Goal: Use online tool/utility: Use online tool/utility

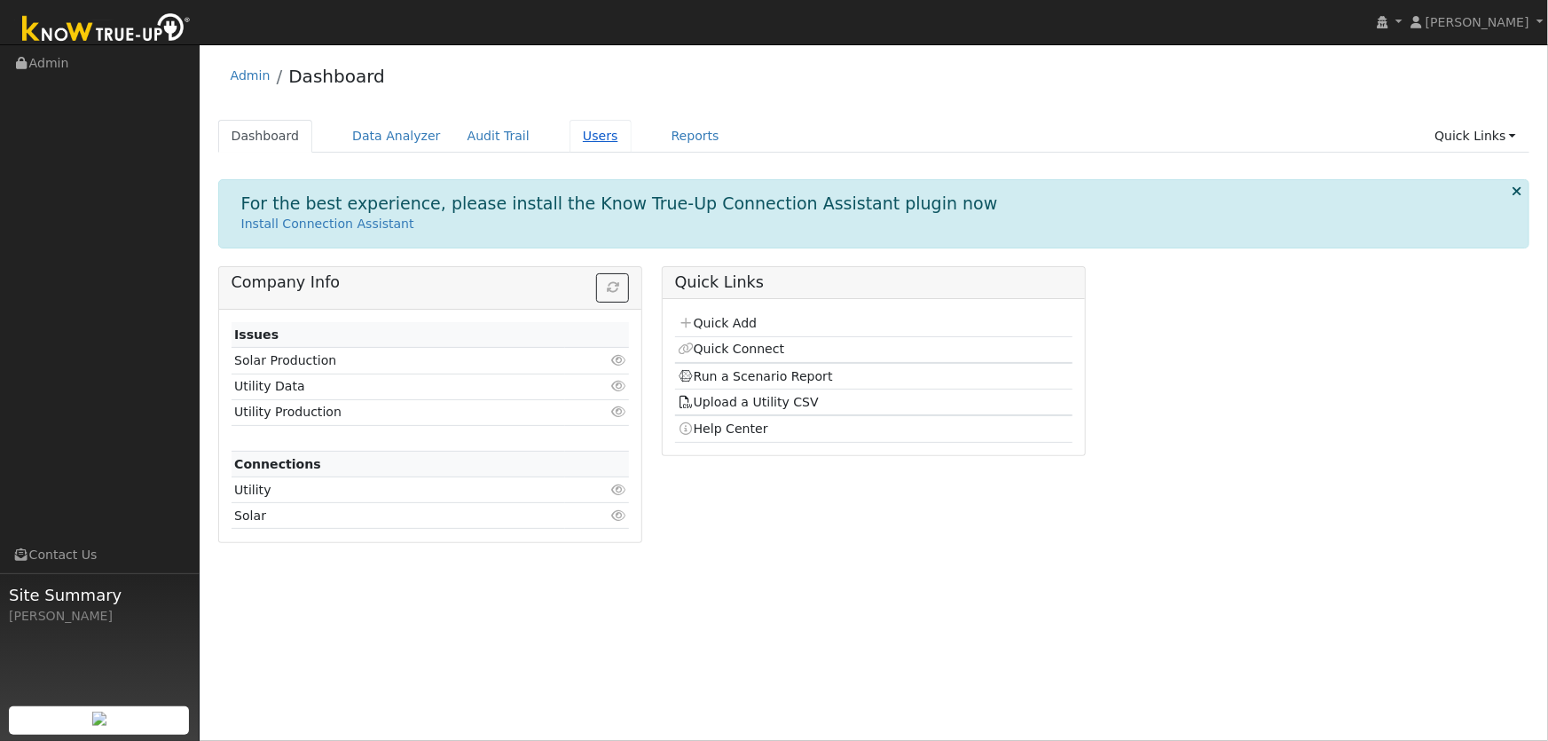
click at [570, 129] on link "Users" at bounding box center [601, 136] width 62 height 33
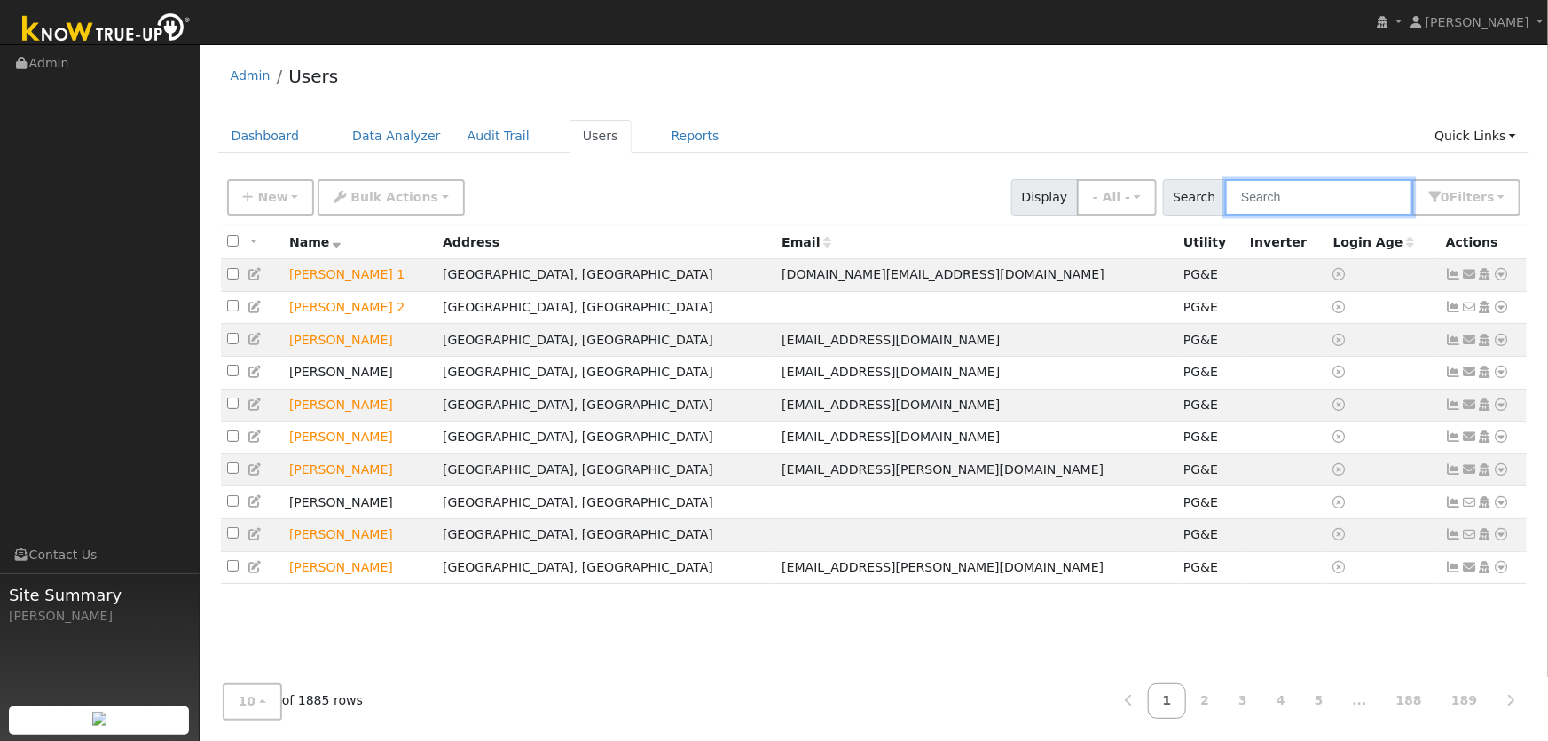
click at [1295, 189] on input "text" at bounding box center [1319, 197] width 188 height 36
type input "jared denning"
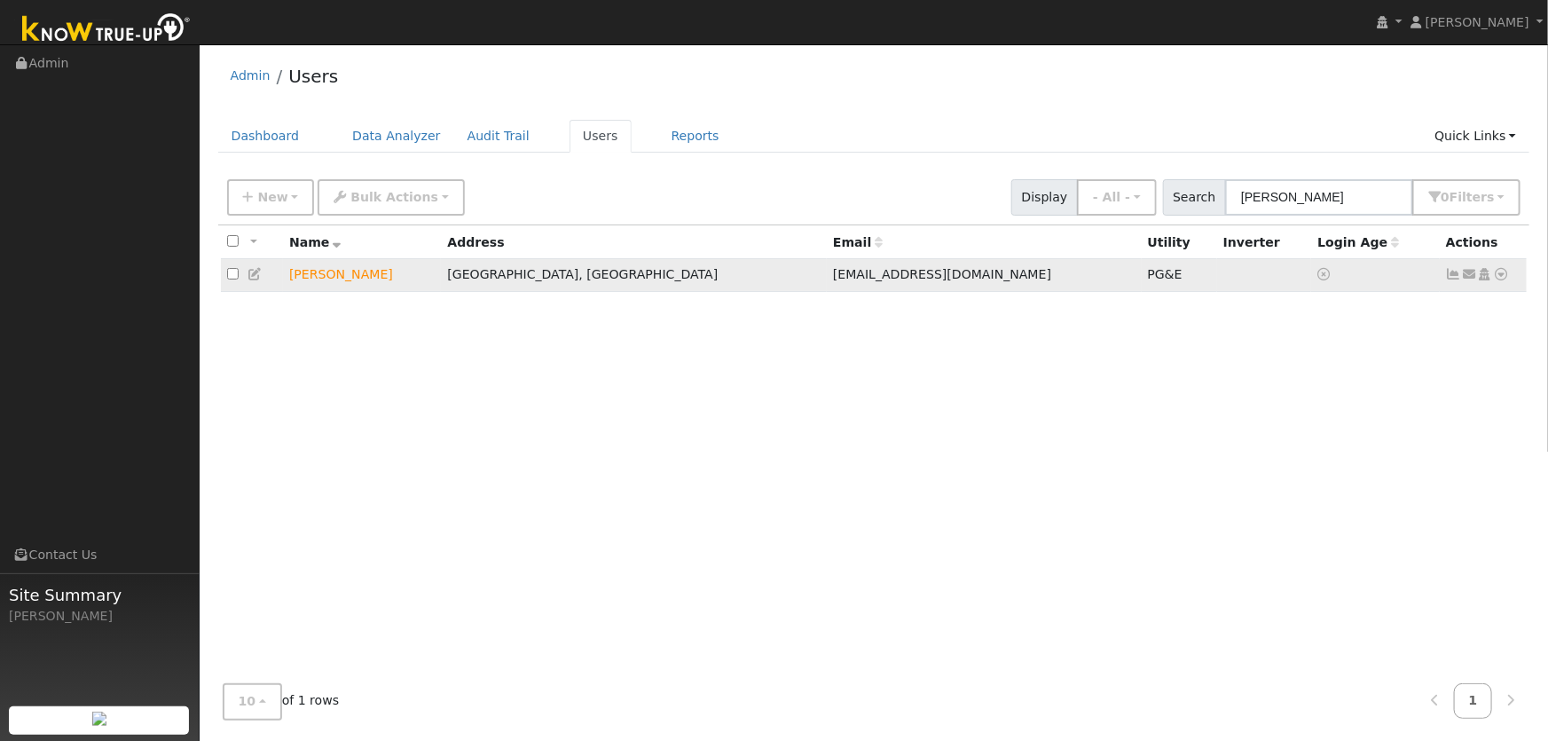
click at [1508, 274] on icon at bounding box center [1502, 274] width 16 height 12
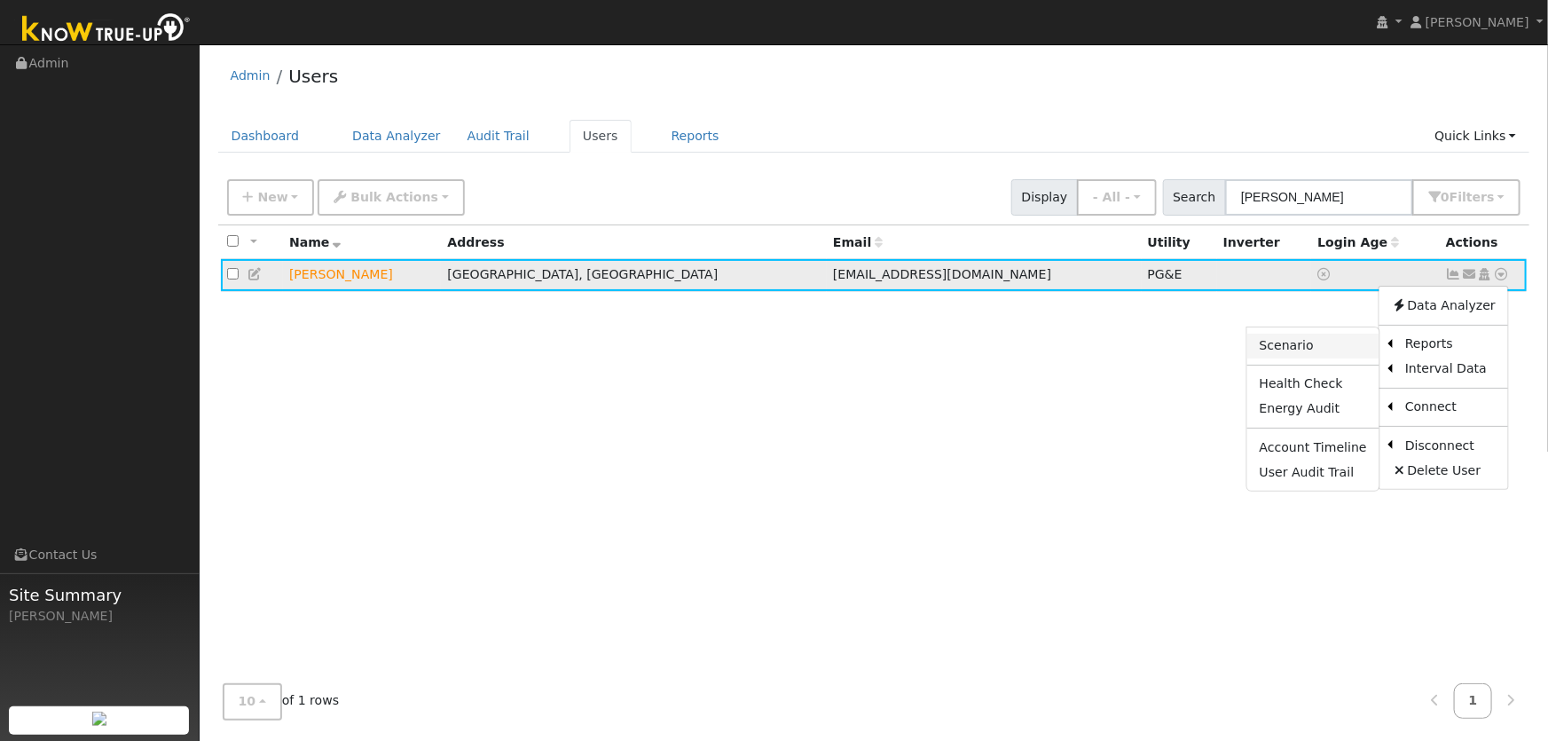
click at [1338, 348] on link "Scenario" at bounding box center [1313, 346] width 132 height 25
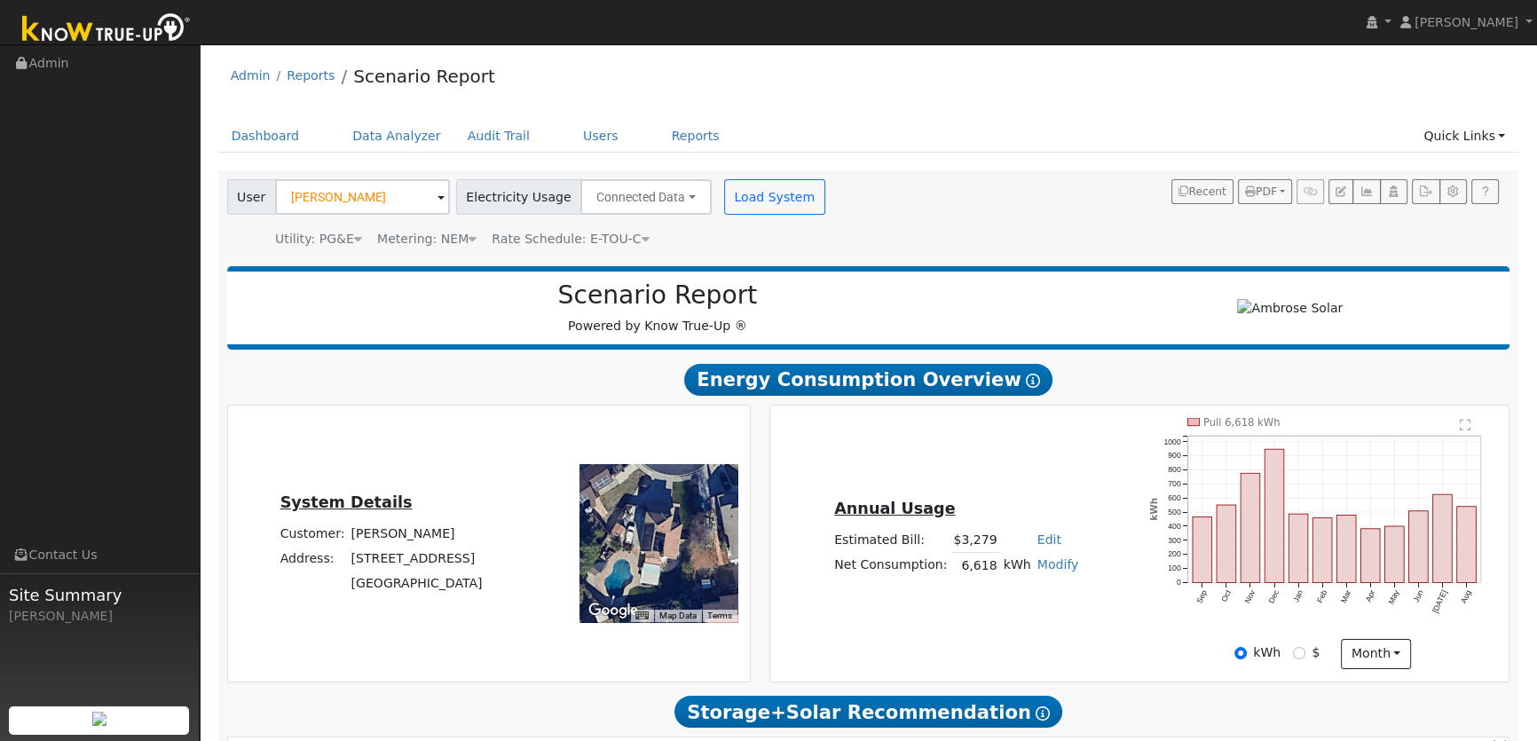
type input "0"
click at [830, 576] on div "Annual Usage Estimated Bill: $3,279 Edit Estimated Bill $ Annual Net Consumptio…" at bounding box center [956, 543] width 366 height 95
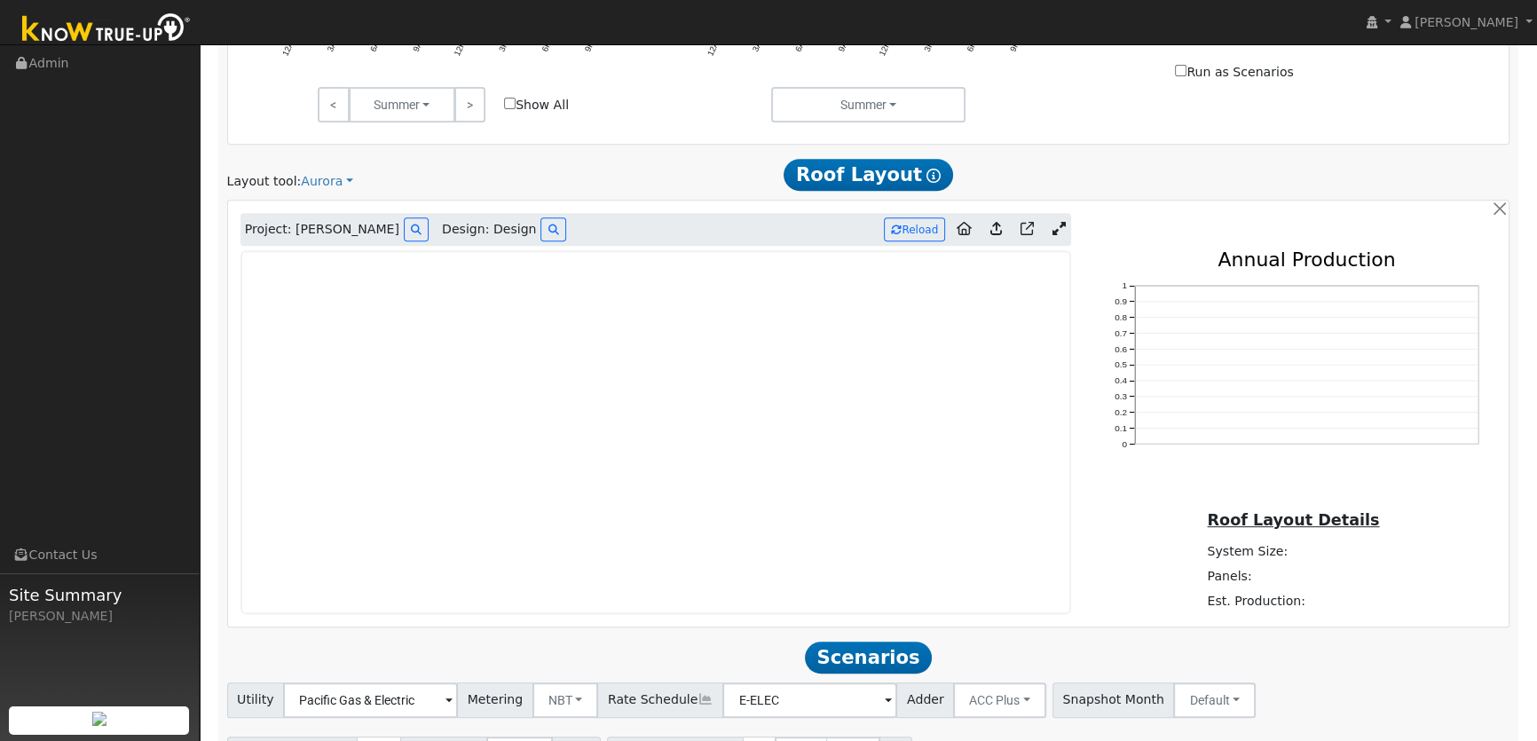
scroll to position [1020, 0]
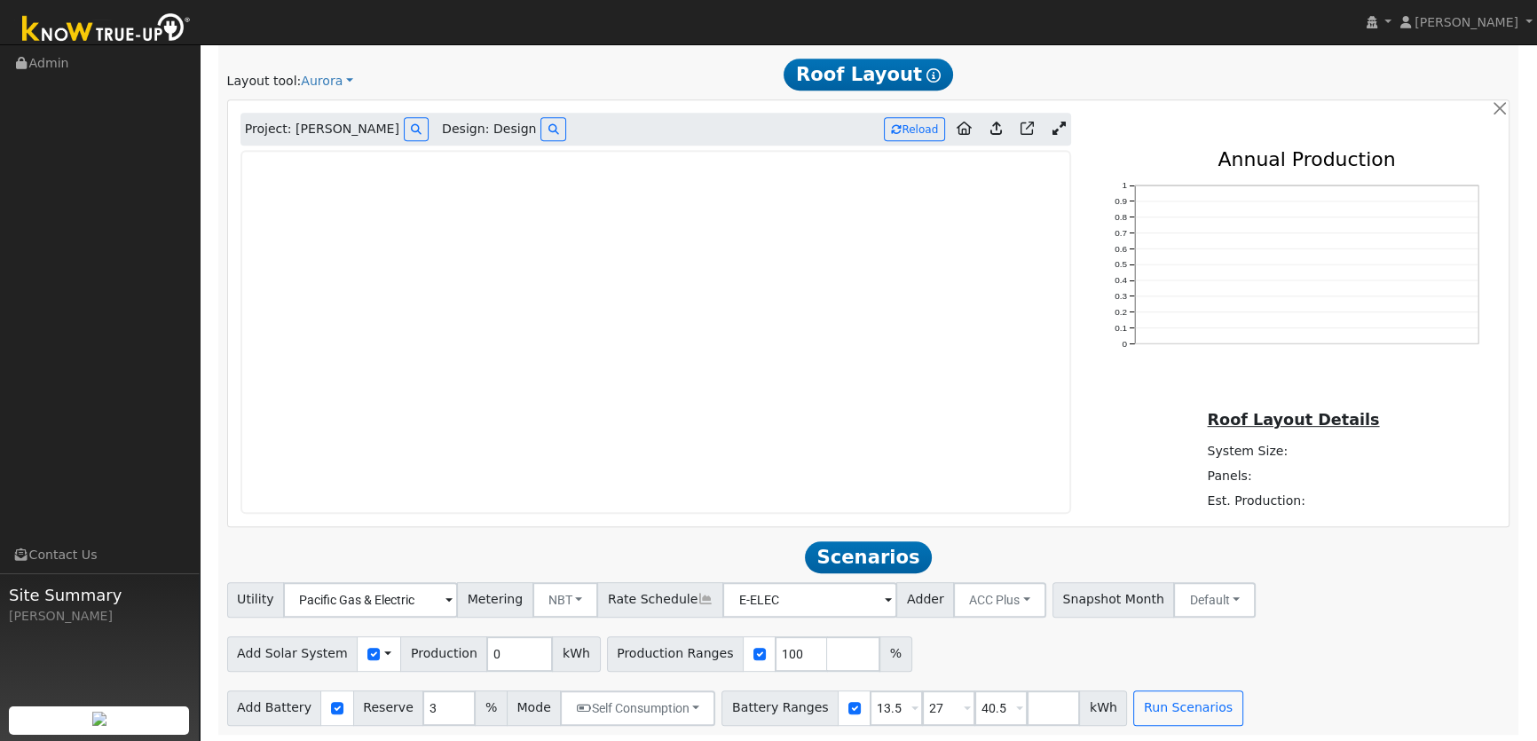
click at [384, 653] on span at bounding box center [387, 653] width 7 height 19
click at [408, 686] on link "Use CSV Data" at bounding box center [432, 684] width 123 height 25
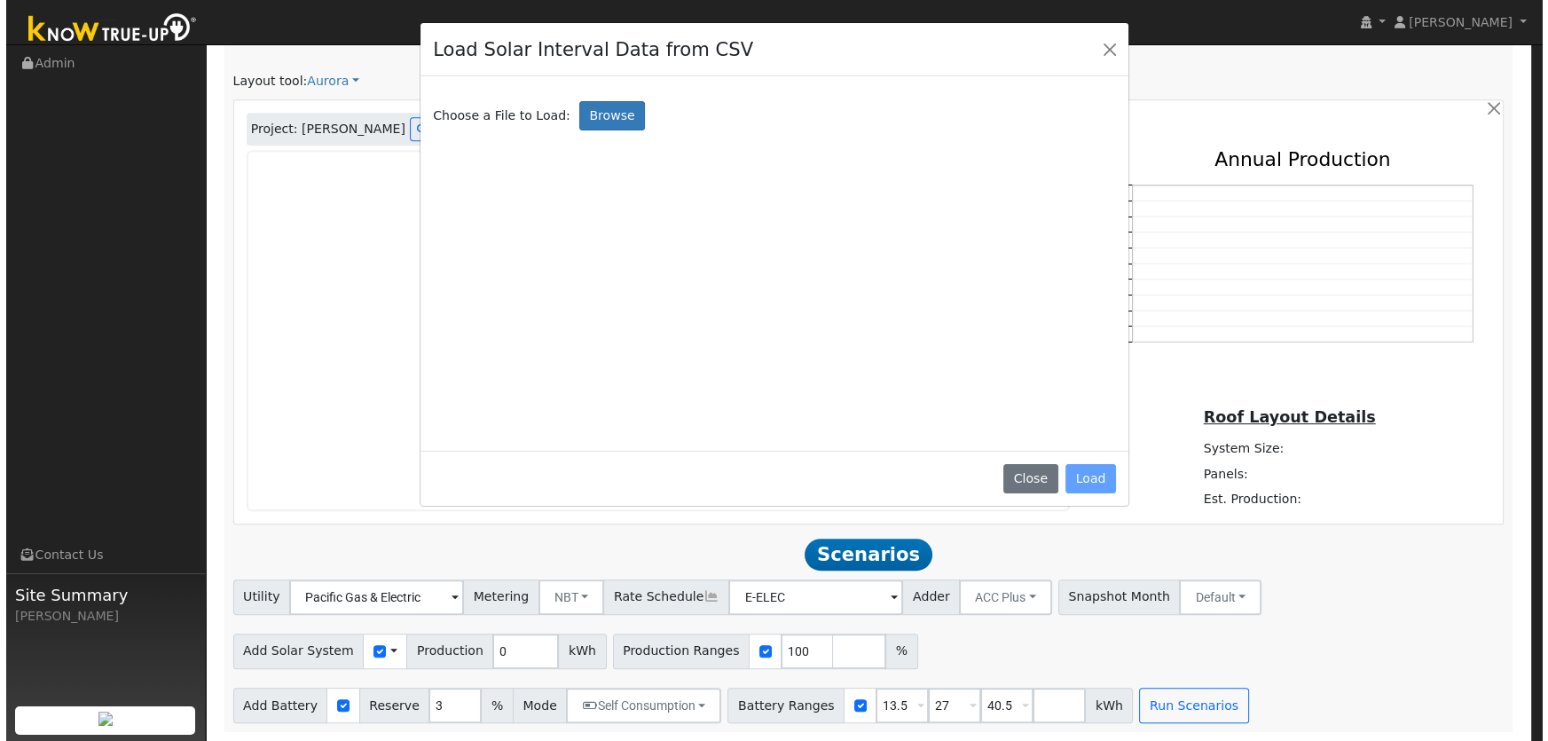
scroll to position [1021, 0]
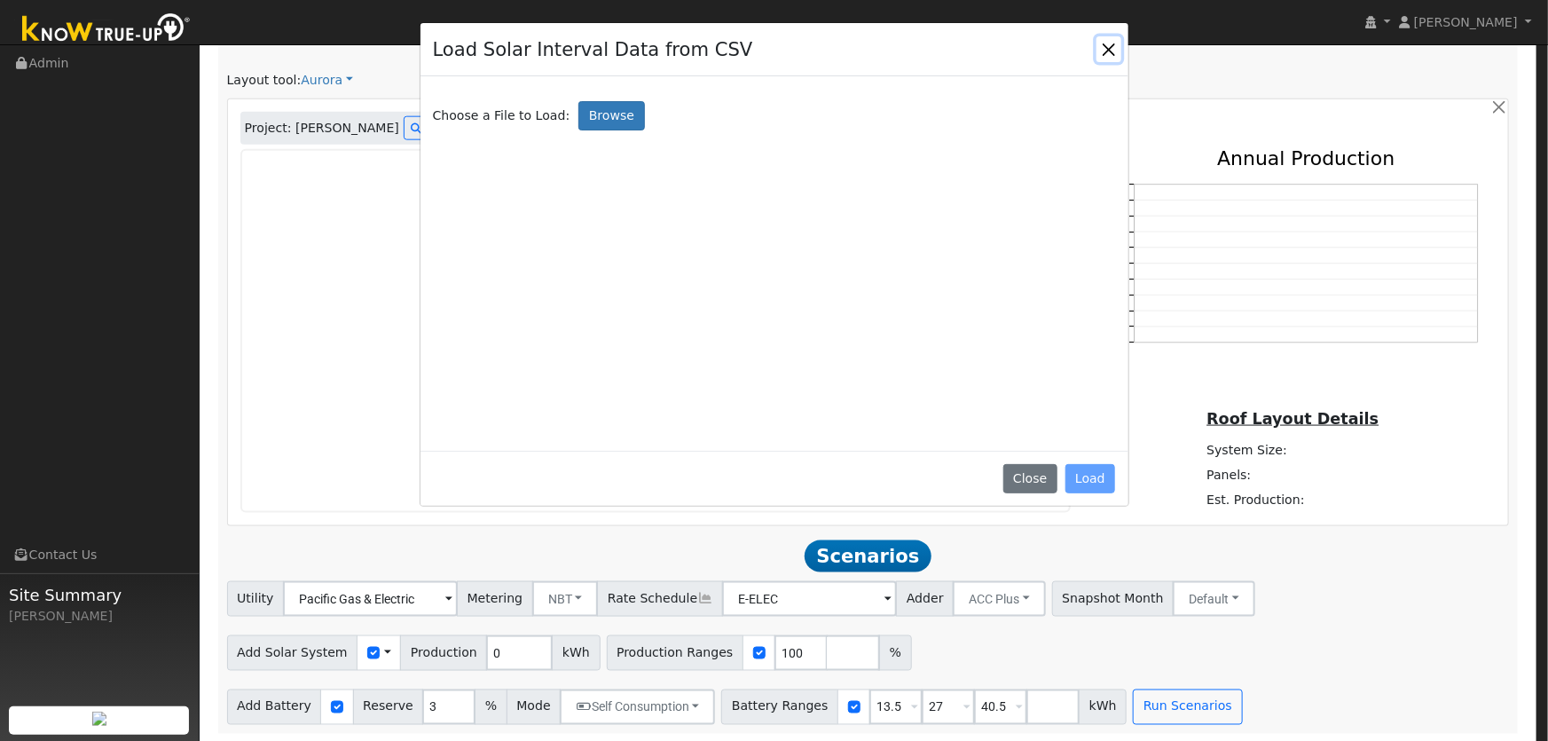
click at [1103, 52] on button "Close" at bounding box center [1109, 48] width 25 height 25
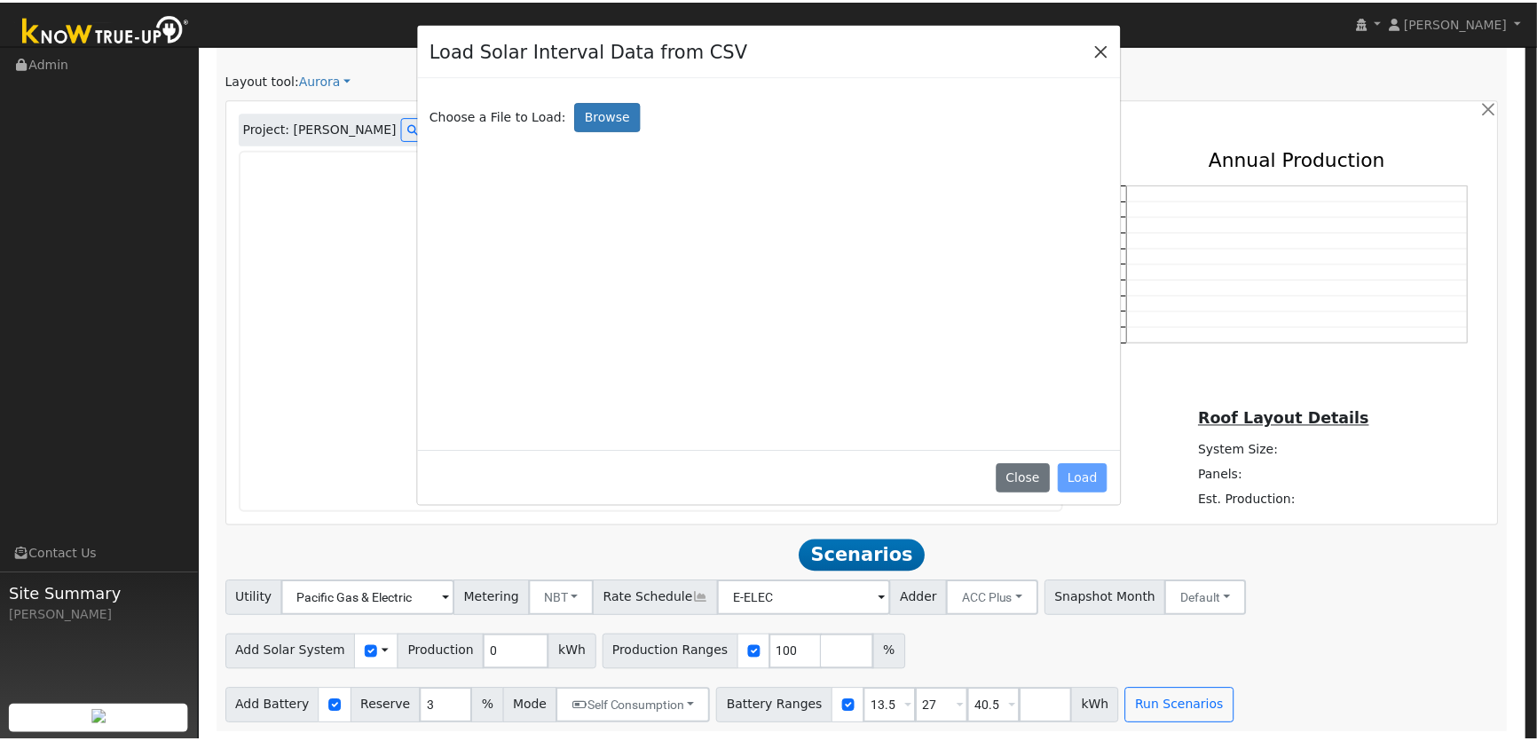
scroll to position [1020, 0]
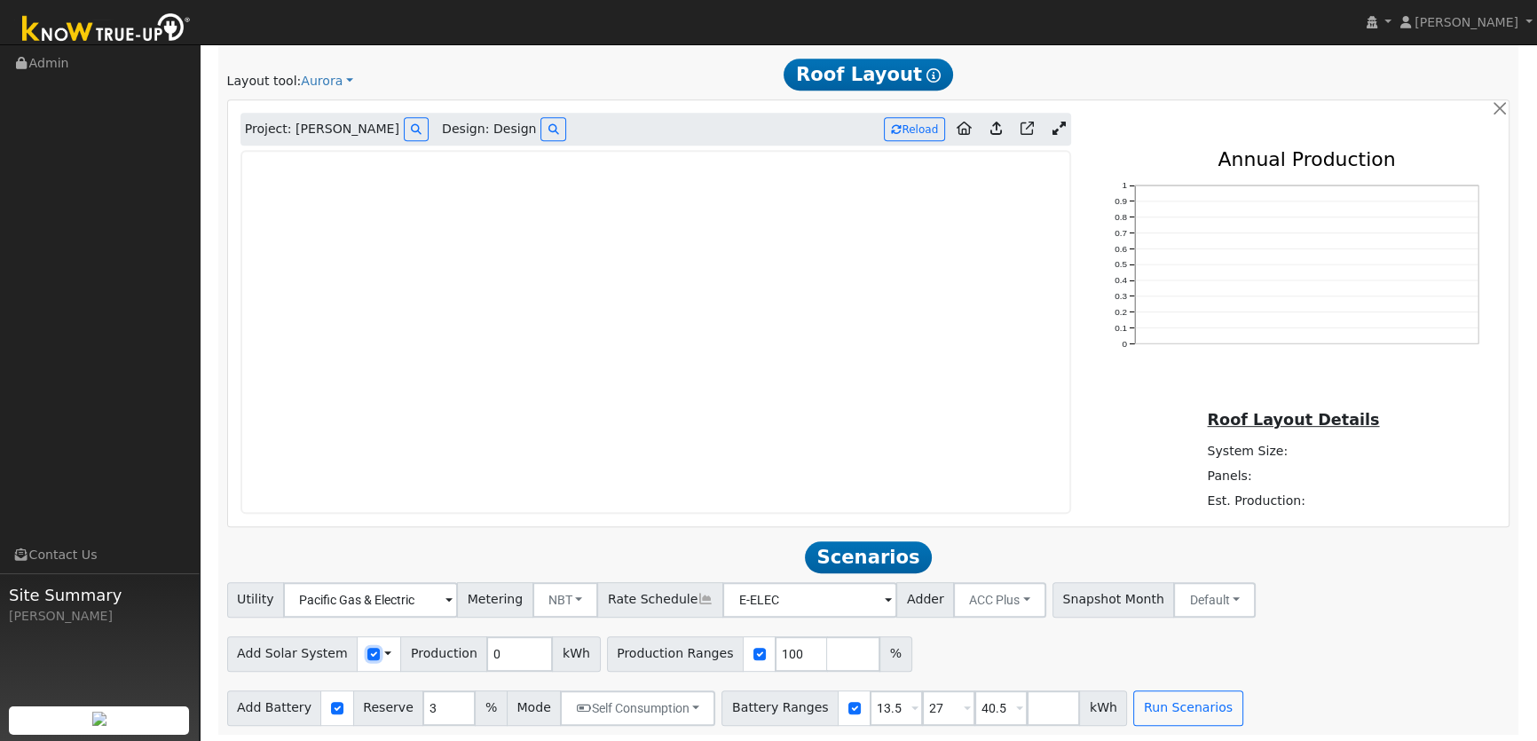
click at [367, 657] on input "checkbox" at bounding box center [373, 654] width 12 height 12
click at [367, 655] on input "checkbox" at bounding box center [373, 654] width 12 height 12
checkbox input "true"
click at [384, 656] on span at bounding box center [387, 653] width 7 height 19
click at [421, 692] on link "Use CSV Data" at bounding box center [432, 684] width 123 height 25
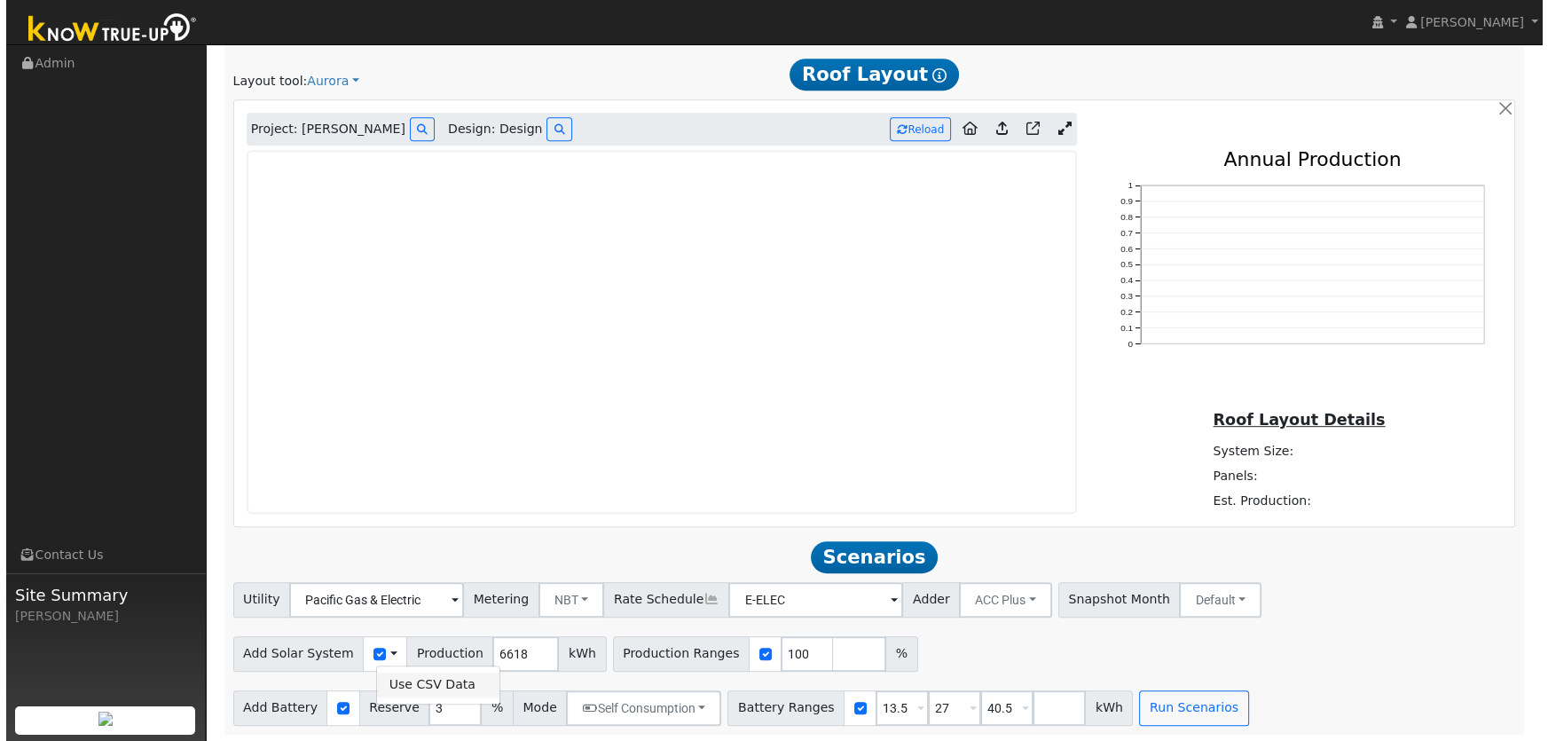
scroll to position [1021, 0]
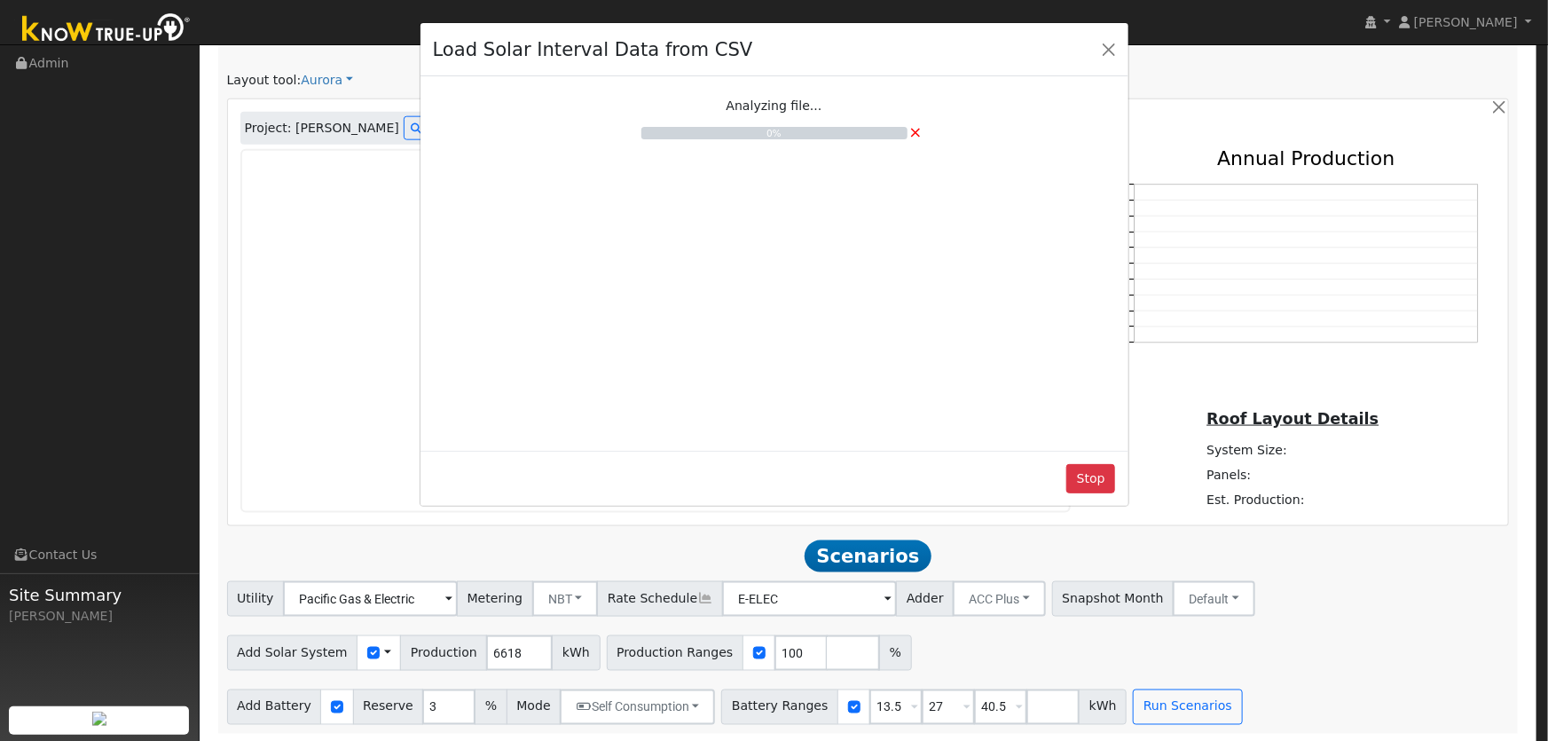
click at [983, 704] on div "Load Solar Interval Data from CSV Analyzing file... 0% × Stop" at bounding box center [774, 370] width 1548 height 741
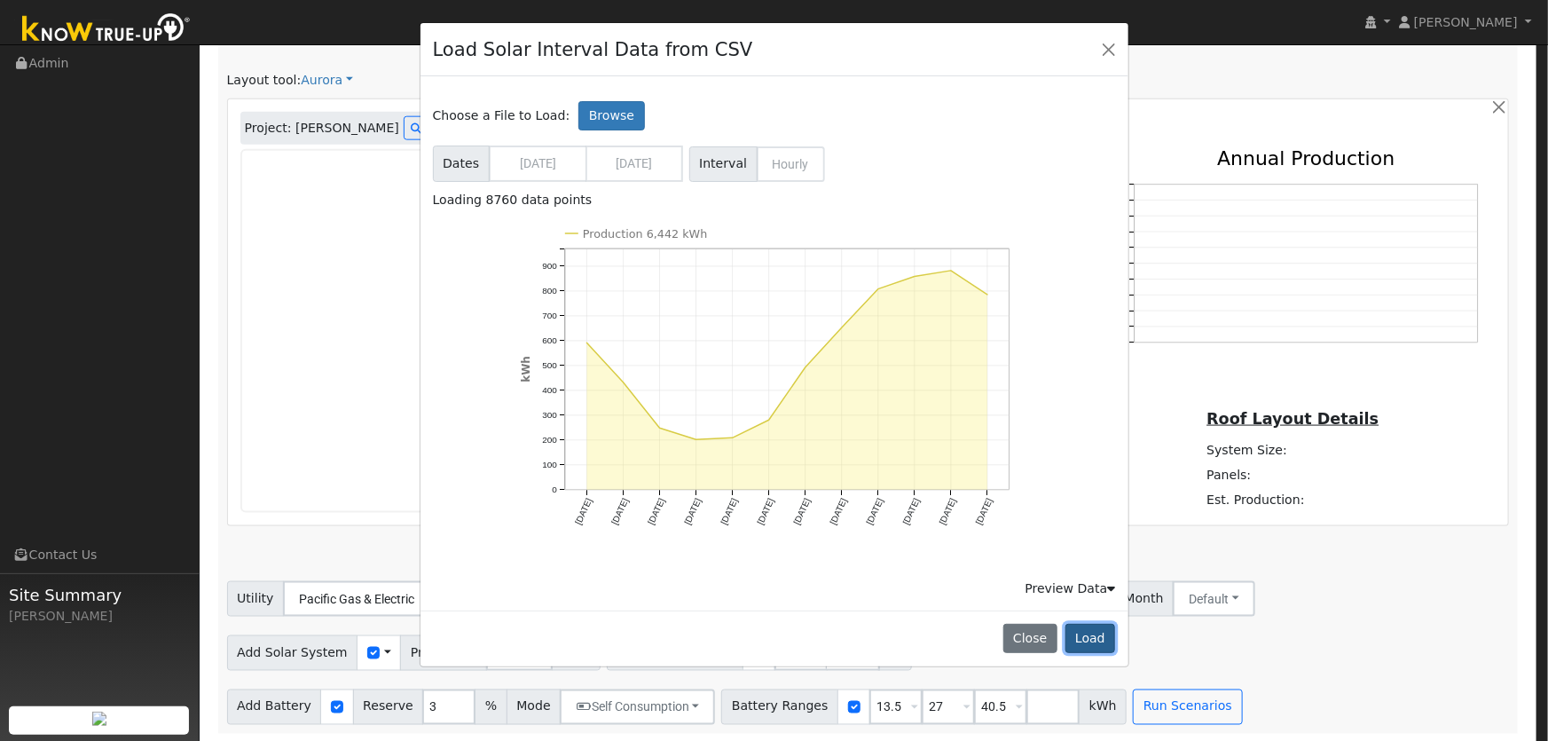
click at [1094, 639] on button "Load" at bounding box center [1091, 639] width 51 height 30
type input "6442"
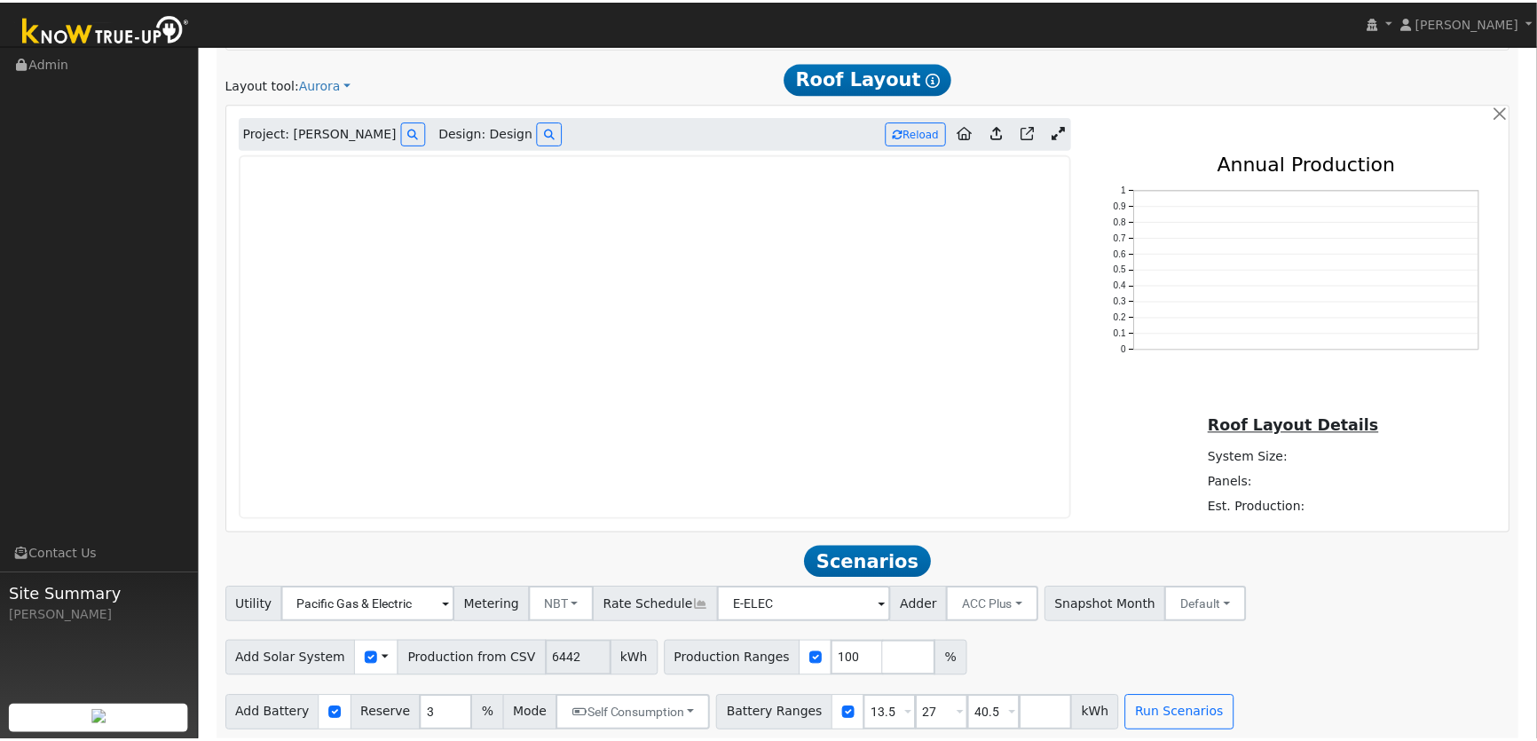
scroll to position [1020, 0]
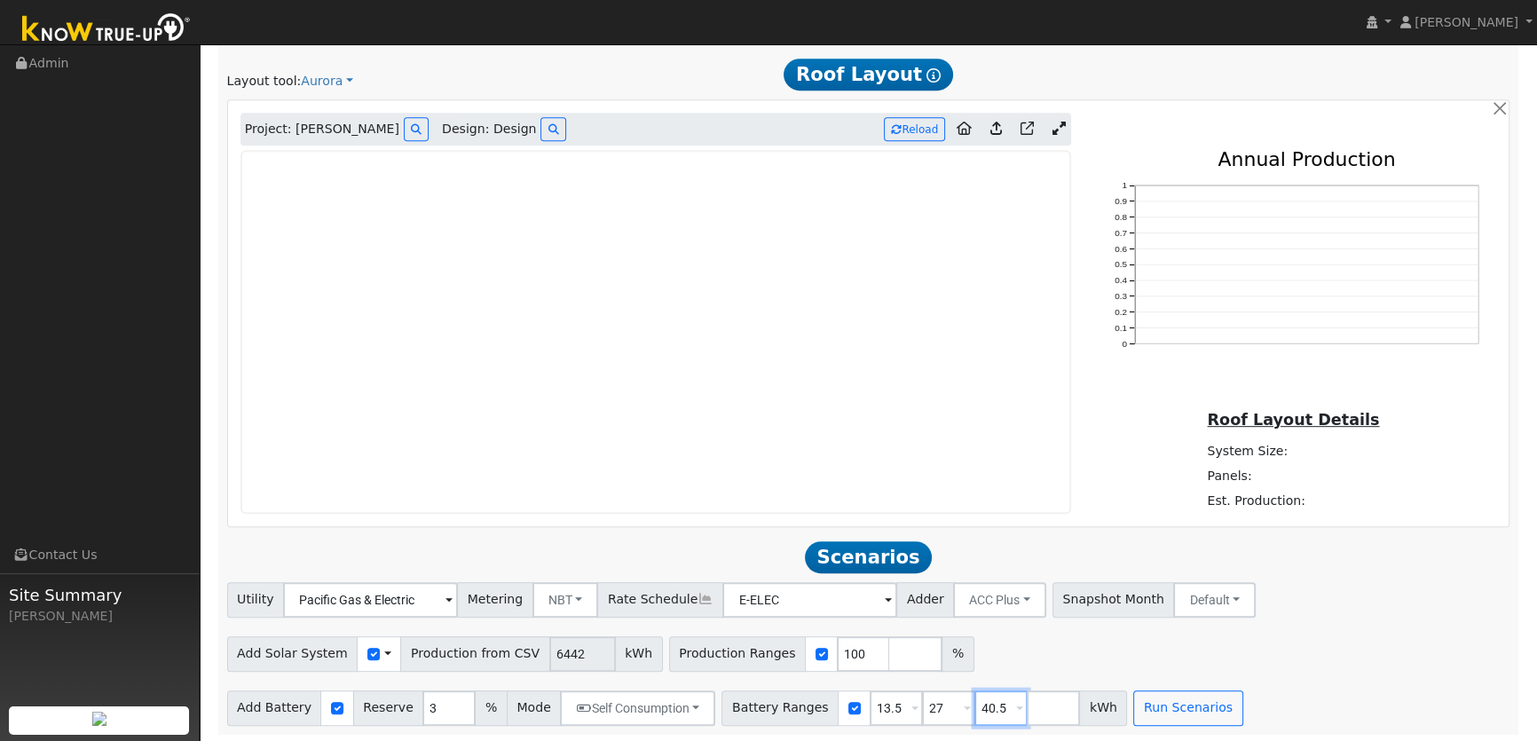
click at [974, 712] on input "40.5" at bounding box center [1000, 707] width 53 height 35
drag, startPoint x: 974, startPoint y: 712, endPoint x: 907, endPoint y: 709, distance: 67.5
click at [911, 710] on div "Battery Ranges 13.5 Overrides Reserve % Mode None None Self Consumption Peak Sa…" at bounding box center [923, 707] width 405 height 35
drag, startPoint x: 916, startPoint y: 710, endPoint x: 876, endPoint y: 707, distance: 40.0
click at [877, 707] on div "Battery Ranges 13.5 Overrides Reserve % Mode None None Self Consumption Peak Sa…" at bounding box center [897, 707] width 353 height 35
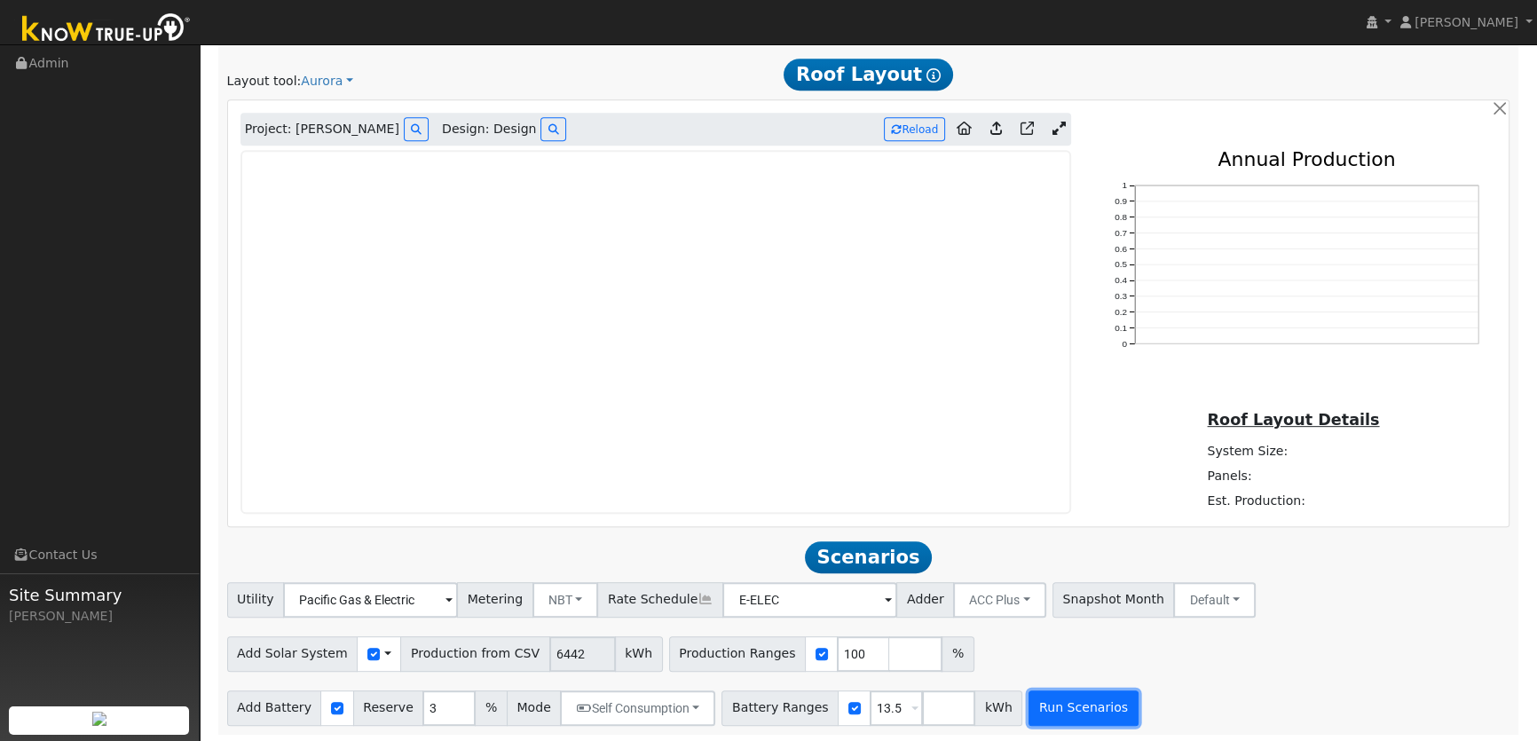
click at [1040, 714] on button "Run Scenarios" at bounding box center [1082, 707] width 109 height 35
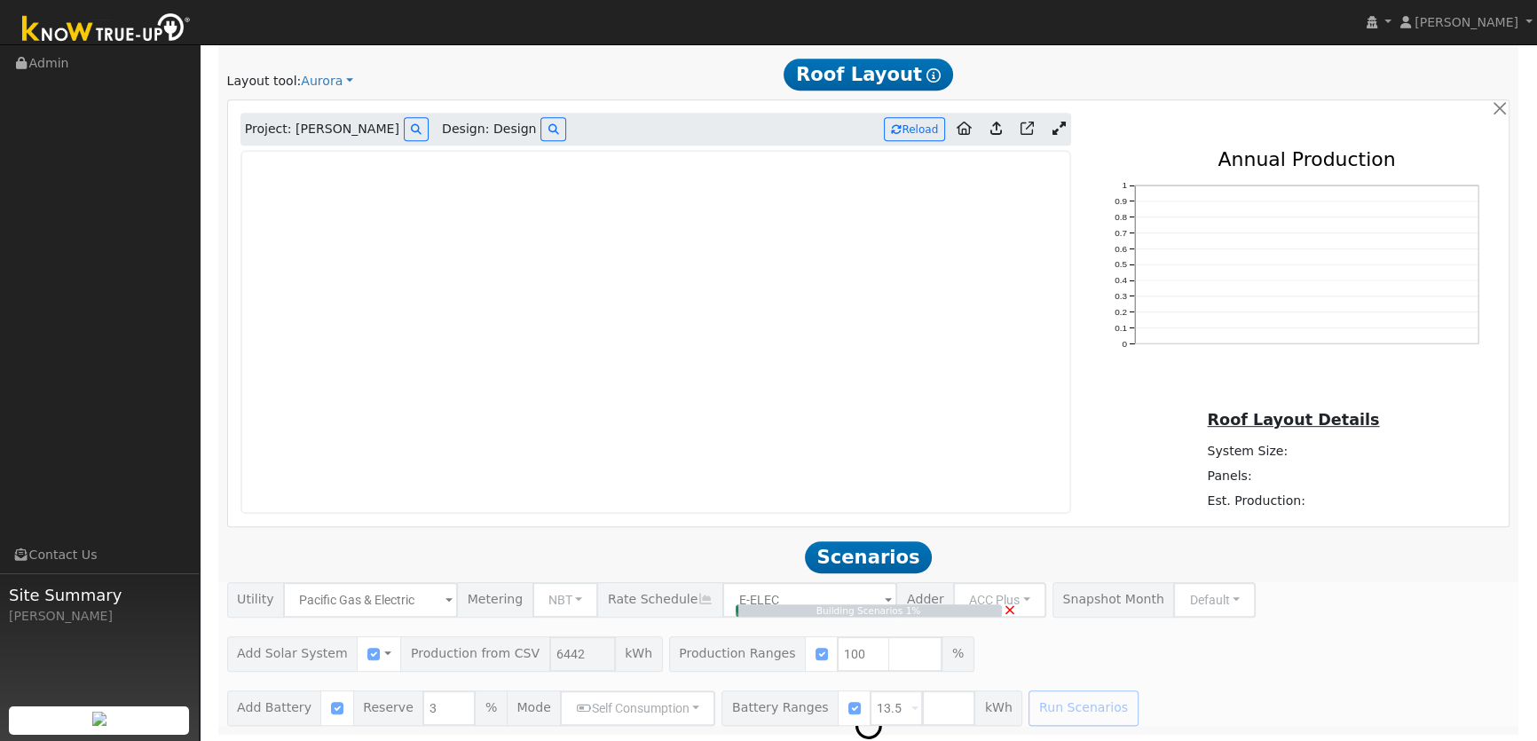
type input "4.3"
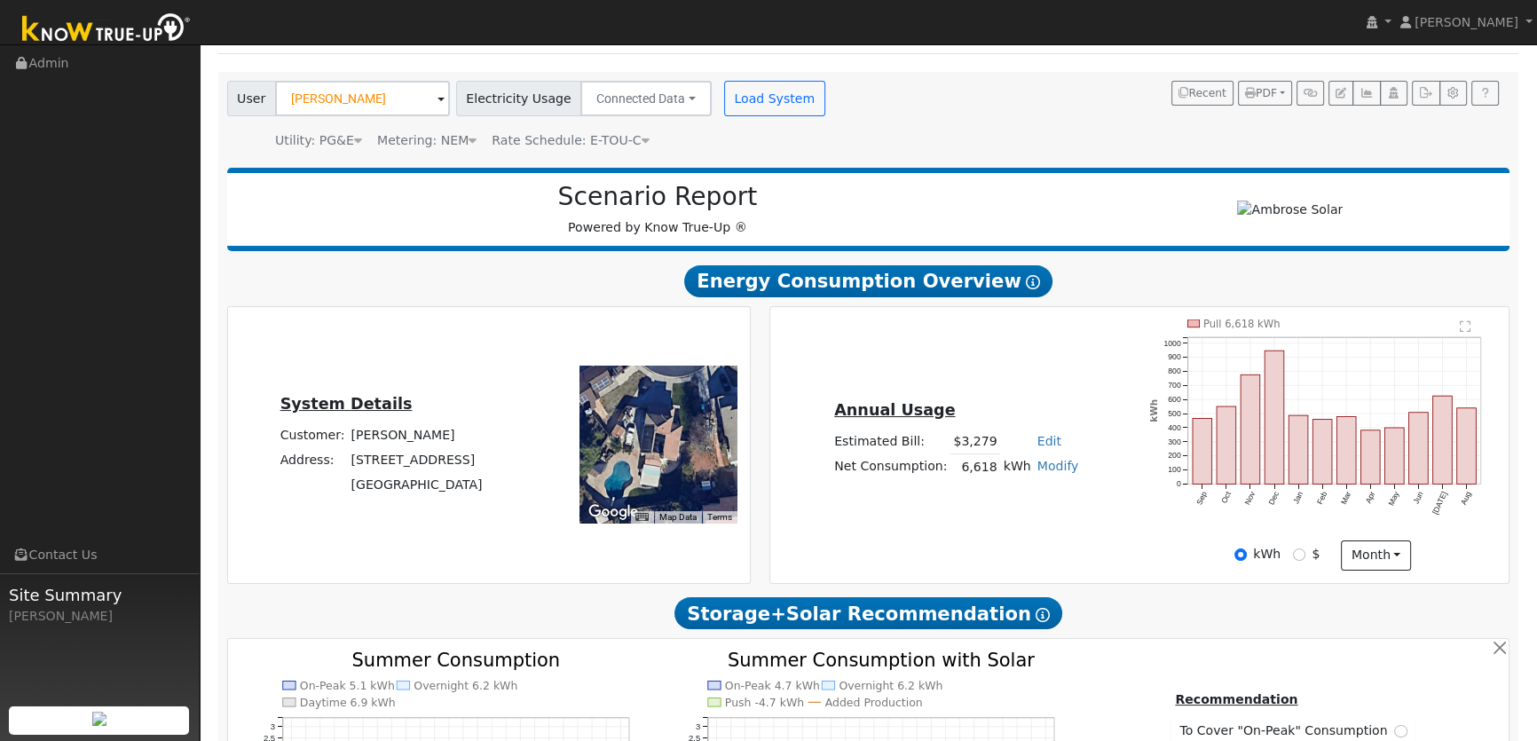
scroll to position [0, 0]
